Goal: Transaction & Acquisition: Purchase product/service

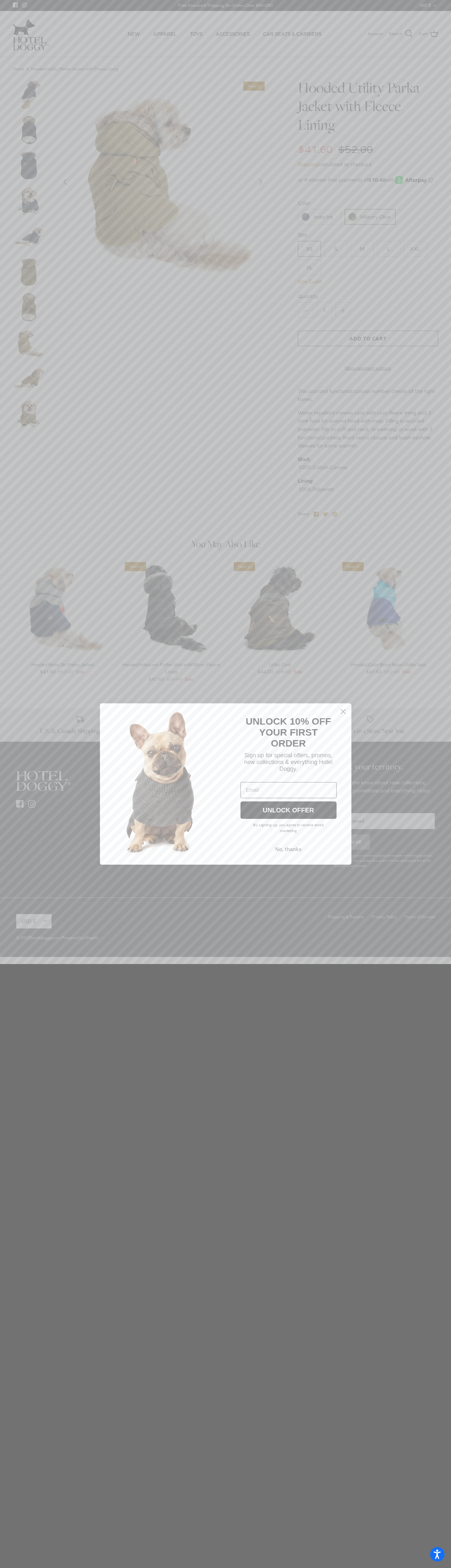
click at [343, 712] on icon "Close dialog" at bounding box center [343, 712] width 4 height 4
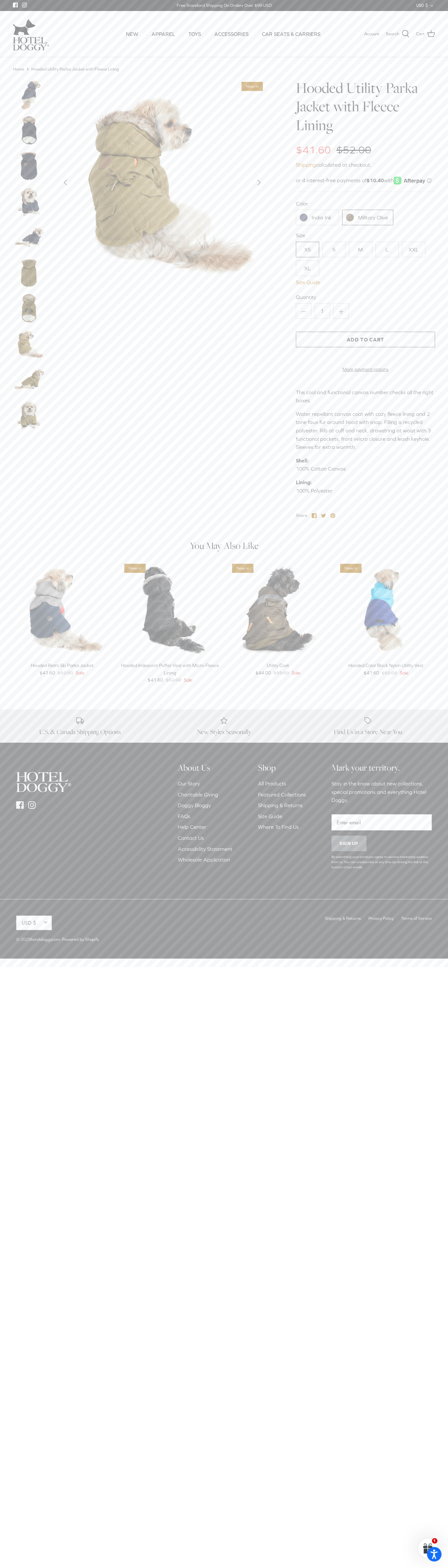
click at [368, 225] on link "Military Olive" at bounding box center [367, 218] width 51 height 16
click at [308, 257] on link "XS" at bounding box center [307, 249] width 23 height 16
click at [366, 347] on button "Add to Cart" at bounding box center [365, 340] width 139 height 16
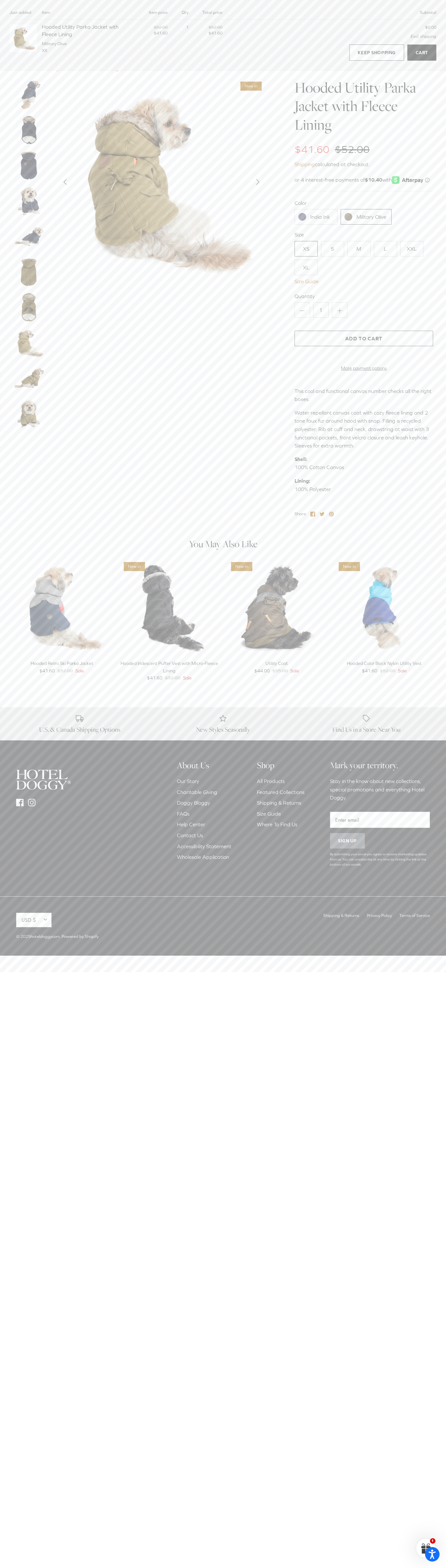
click at [422, 53] on link "Cart" at bounding box center [422, 53] width 29 height 16
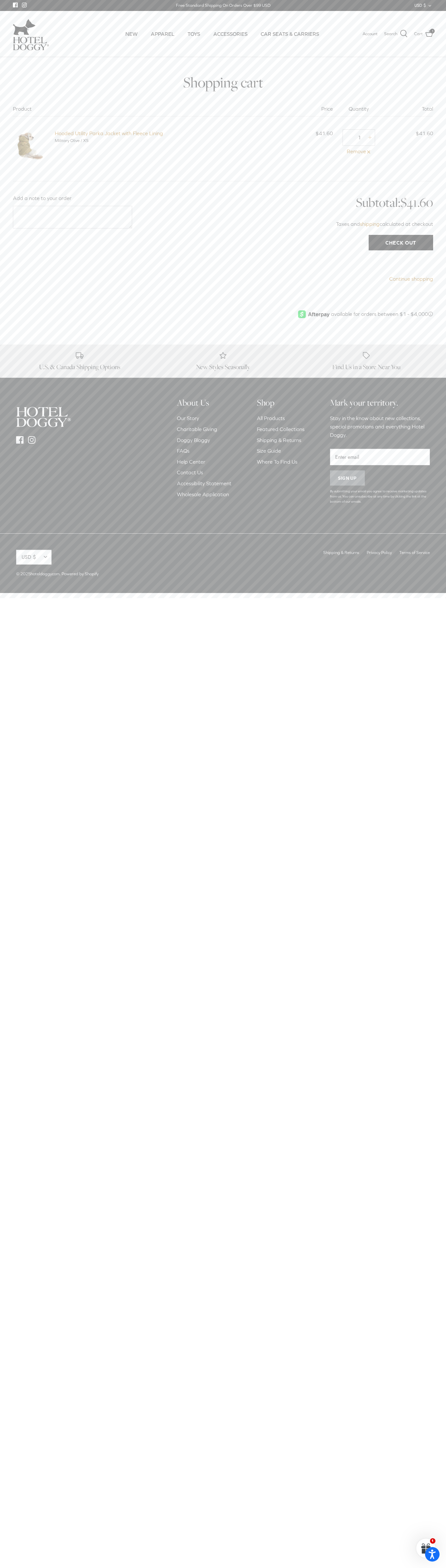
click at [401, 243] on input "Check out" at bounding box center [401, 243] width 65 height 16
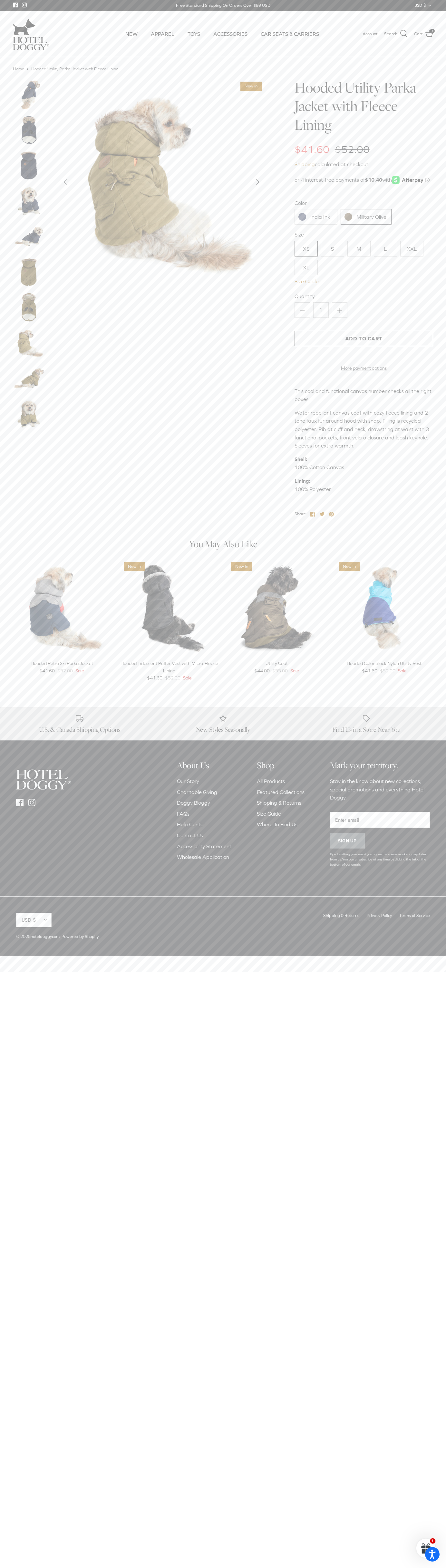
click at [430, 34] on icon at bounding box center [429, 33] width 8 height 8
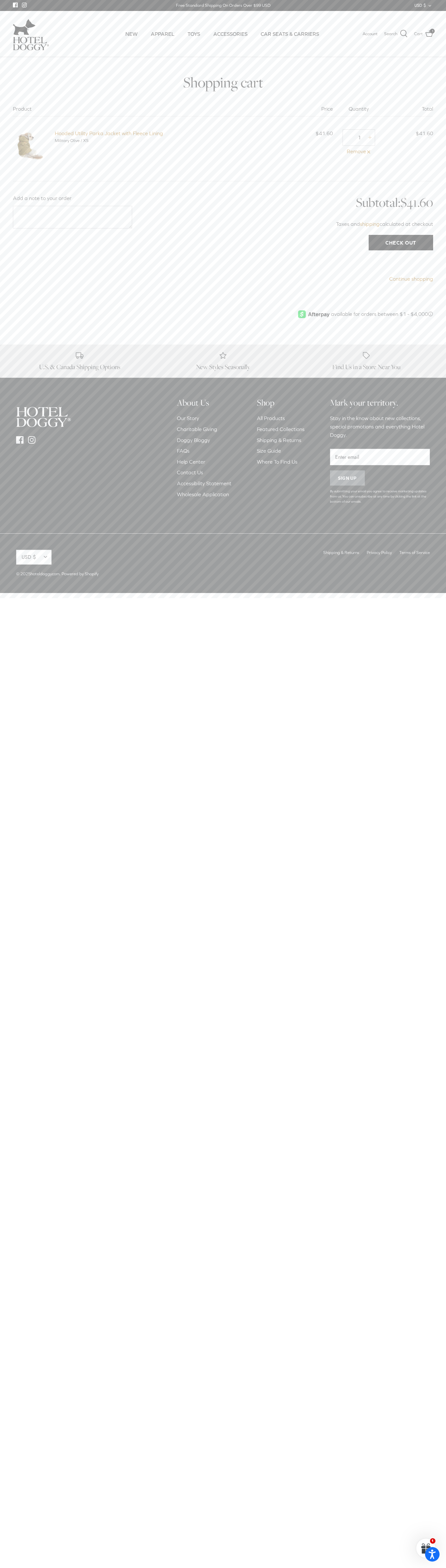
click at [359, 151] on link "Remove" at bounding box center [359, 151] width 33 height 8
